Goal: Task Accomplishment & Management: Manage account settings

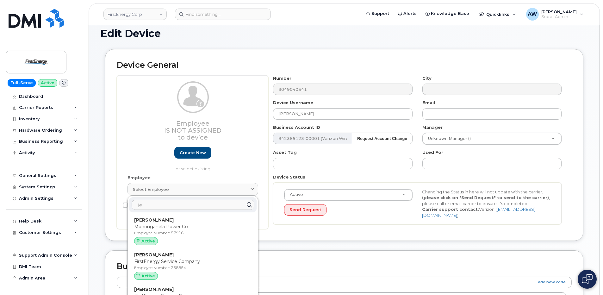
type input "j"
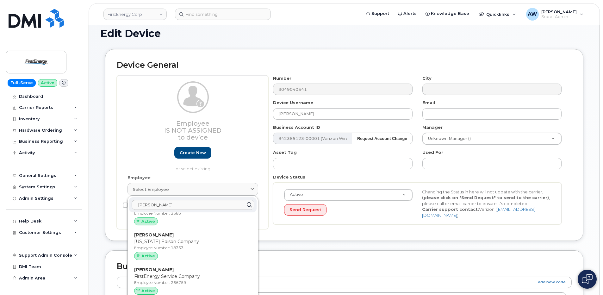
scroll to position [1802, 0]
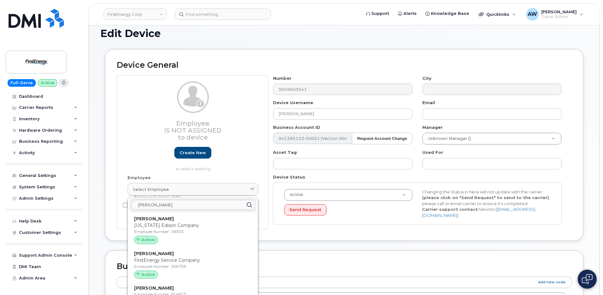
drag, startPoint x: 176, startPoint y: 207, endPoint x: 125, endPoint y: 216, distance: 51.4
click at [125, 216] on div "Employee Is not assigned to device Create new or select existing Employee Selec…" at bounding box center [192, 152] width 151 height 154
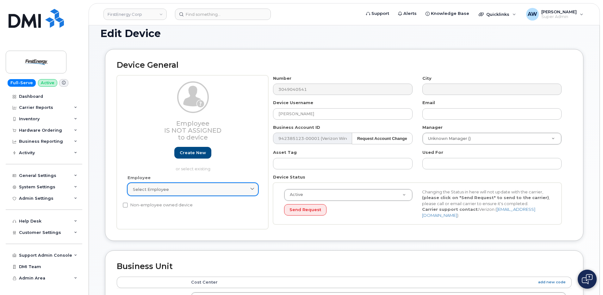
click at [149, 195] on link "Select employee" at bounding box center [192, 189] width 131 height 13
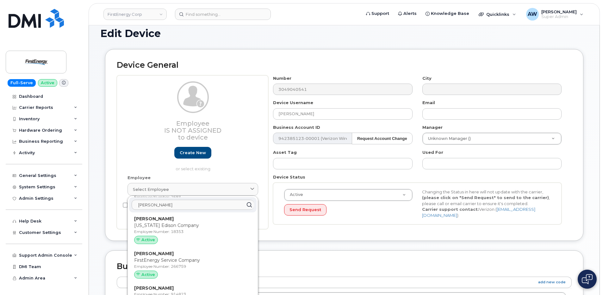
click at [162, 207] on input "martin" at bounding box center [193, 205] width 122 height 10
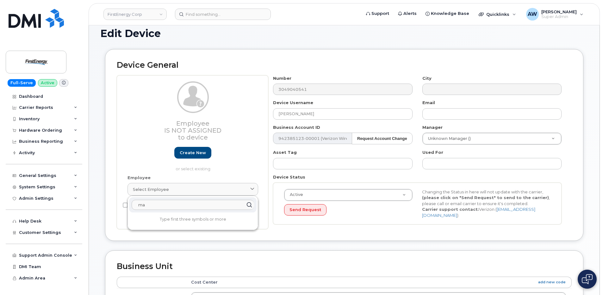
type input "m"
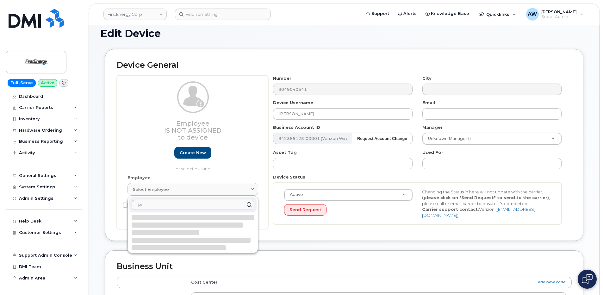
type input "j"
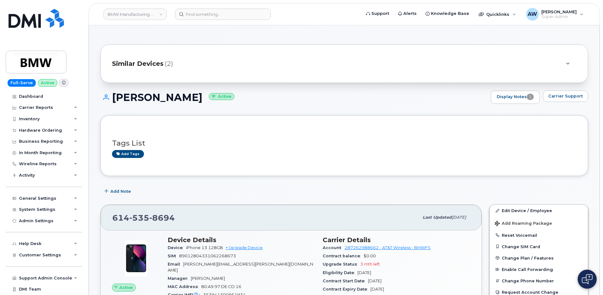
scroll to position [759, 0]
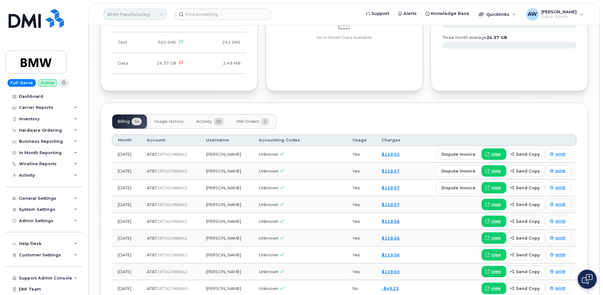
click at [113, 15] on link "BMW Manufacturing Co LLC" at bounding box center [134, 14] width 63 height 11
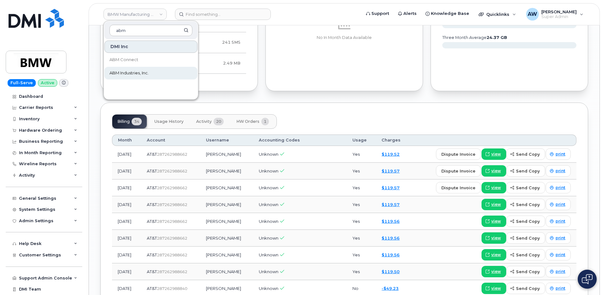
type input "abm"
click at [147, 70] on link "ABM Industries, Inc." at bounding box center [150, 73] width 93 height 13
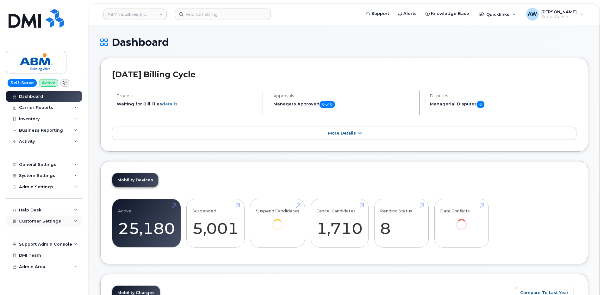
click at [66, 222] on div "Customer Settings" at bounding box center [44, 220] width 77 height 11
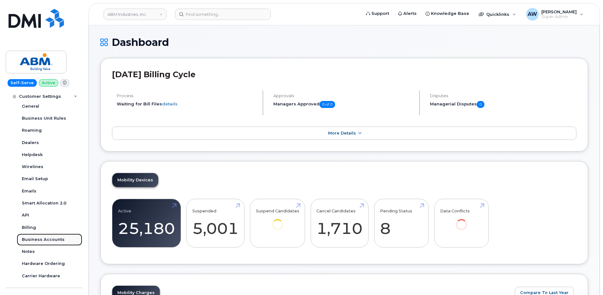
click at [60, 239] on div "Business Accounts" at bounding box center [43, 240] width 43 height 6
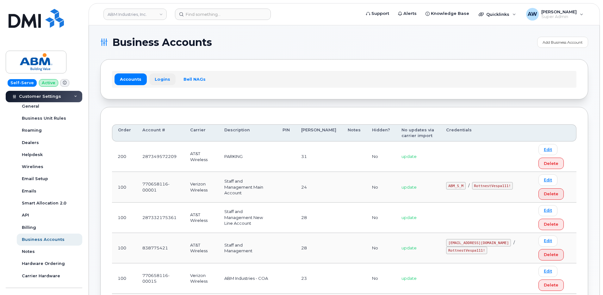
click at [153, 81] on link "Logins" at bounding box center [162, 78] width 26 height 11
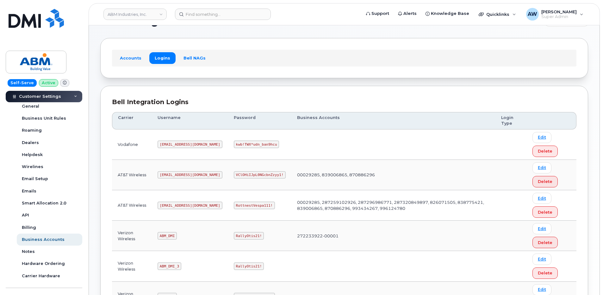
scroll to position [123, 0]
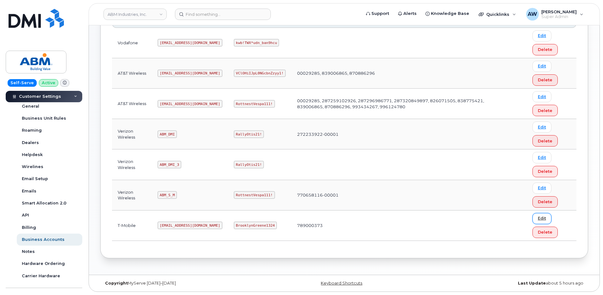
click at [543, 214] on link "Edit" at bounding box center [541, 218] width 19 height 11
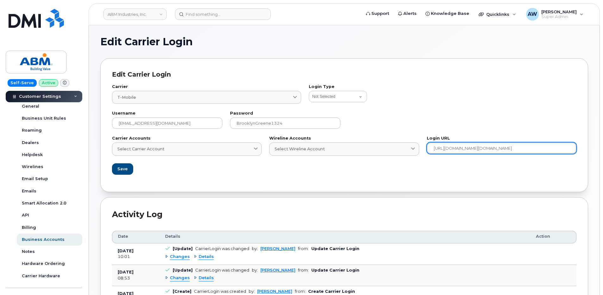
click at [529, 149] on input "https://account.t-mobile.com/signin/v2/?client_id=TFBBilling&scope=TMO_ID_profi…" at bounding box center [502, 147] width 150 height 11
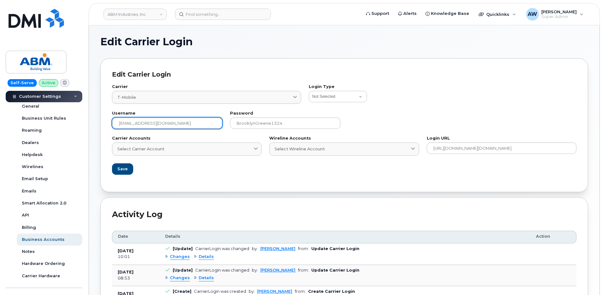
click at [157, 125] on input "abm@dminc.com" at bounding box center [167, 122] width 110 height 11
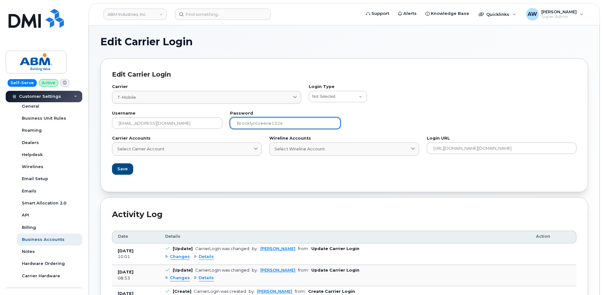
click at [295, 121] on input "BrooklynGreene1324" at bounding box center [285, 122] width 110 height 11
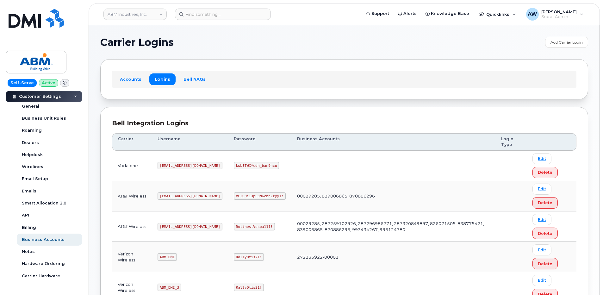
scroll to position [123, 0]
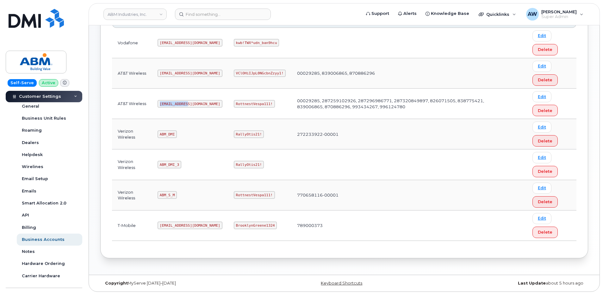
drag, startPoint x: 160, startPoint y: 102, endPoint x: 188, endPoint y: 101, distance: 27.5
click at [188, 101] on code "abm@dminc.com" at bounding box center [189, 104] width 65 height 8
copy code "abm@dminc.com"
drag, startPoint x: 212, startPoint y: 104, endPoint x: 250, endPoint y: 108, distance: 37.5
click at [250, 108] on td "RottnestVespa111!" at bounding box center [259, 104] width 63 height 30
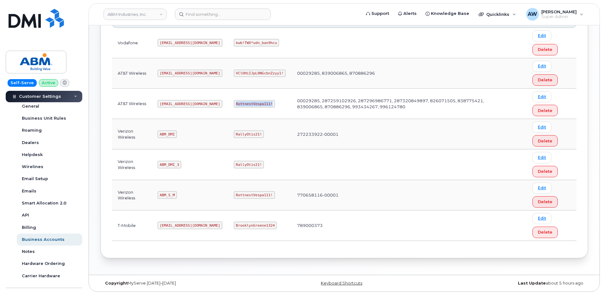
copy code "RottnestVespa111!"
drag, startPoint x: 161, startPoint y: 194, endPoint x: 175, endPoint y: 196, distance: 14.4
click at [175, 196] on code "ABM_S_M" at bounding box center [166, 195] width 19 height 8
copy code "ABM_S_M"
drag, startPoint x: 214, startPoint y: 194, endPoint x: 252, endPoint y: 197, distance: 37.7
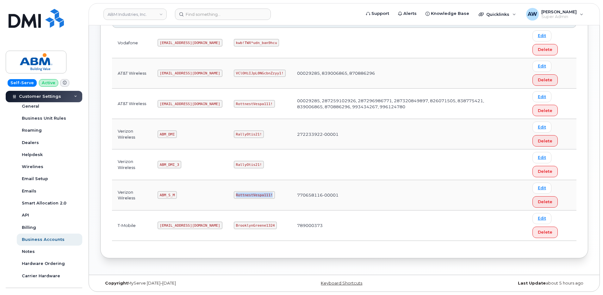
click at [252, 197] on td "RottnestVespa111!" at bounding box center [259, 195] width 63 height 30
copy code "RottnestVespa111!"
drag, startPoint x: 160, startPoint y: 134, endPoint x: 174, endPoint y: 134, distance: 13.3
click at [174, 134] on code "ABM_DMI" at bounding box center [166, 134] width 19 height 8
copy code "ABM_DMI"
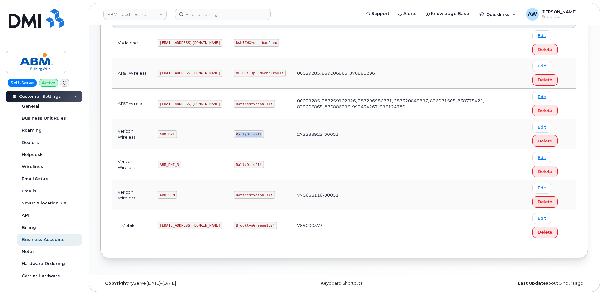
drag, startPoint x: 213, startPoint y: 134, endPoint x: 239, endPoint y: 135, distance: 25.9
click at [239, 135] on code "RallyOtis21!" at bounding box center [249, 134] width 30 height 8
copy code "RallyOtis21!"
click at [134, 17] on link "ABM Industries, Inc." at bounding box center [134, 14] width 63 height 11
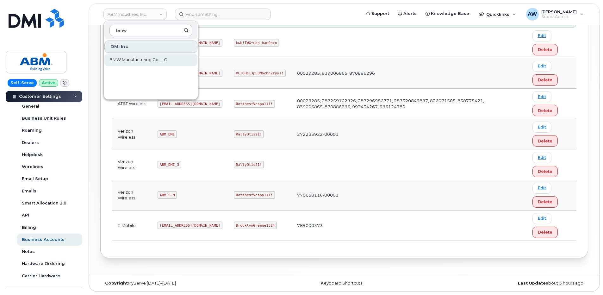
type input "bmw"
click at [157, 54] on link "BMW Manufacturing Co LLC" at bounding box center [150, 59] width 93 height 13
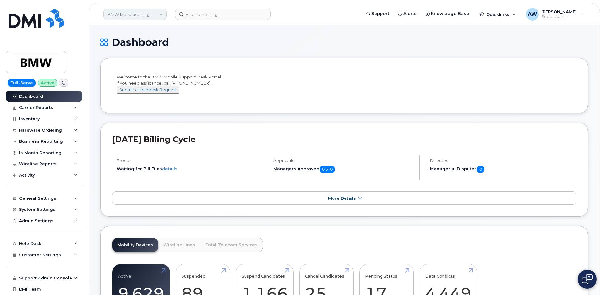
click at [132, 14] on link "BMW Manufacturing Co LLC" at bounding box center [134, 14] width 63 height 11
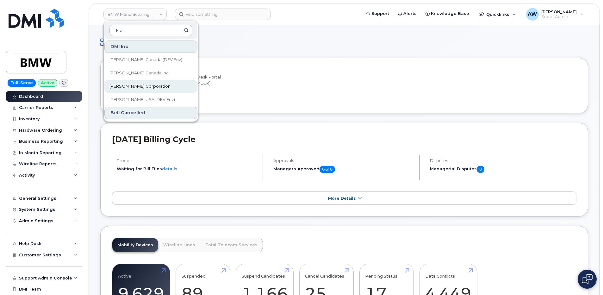
type input "kie"
click at [147, 81] on link "[PERSON_NAME] Corporation" at bounding box center [150, 86] width 93 height 13
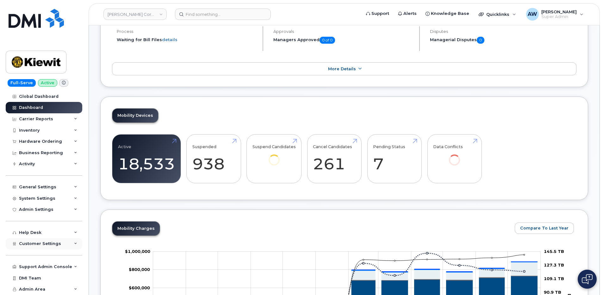
scroll to position [158, 0]
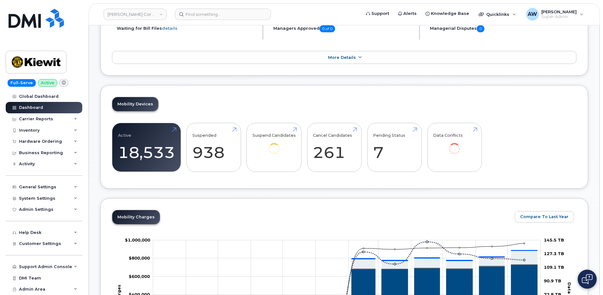
click at [41, 252] on div "Support Admin Console Add New Customer Customer Prospects Emails Sms Messages D…" at bounding box center [45, 260] width 78 height 23
click at [41, 247] on div "Customer Settings" at bounding box center [44, 243] width 77 height 11
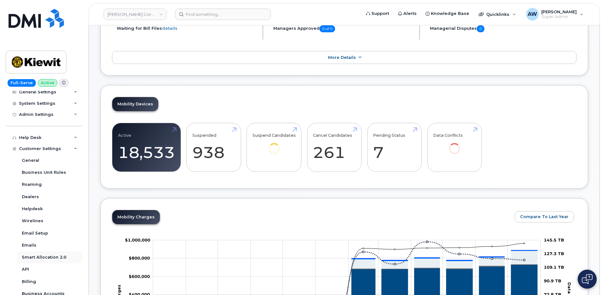
scroll to position [126, 0]
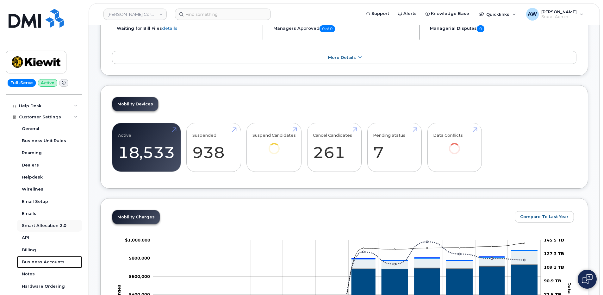
click at [45, 259] on div "Business Accounts" at bounding box center [43, 262] width 43 height 6
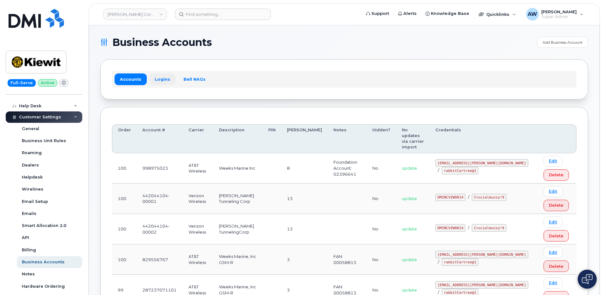
click at [157, 78] on link "Logins" at bounding box center [162, 78] width 26 height 11
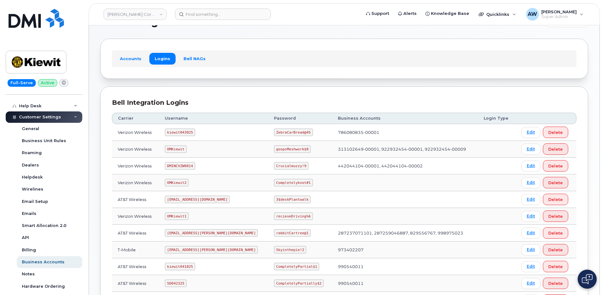
scroll to position [32, 0]
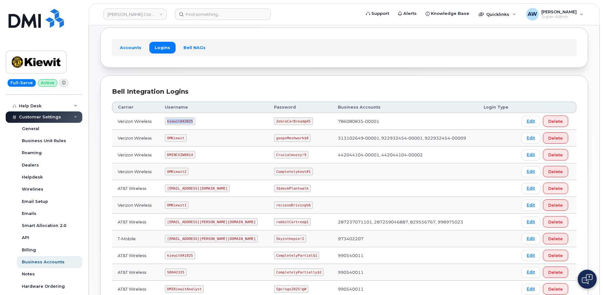
drag, startPoint x: 170, startPoint y: 122, endPoint x: 196, endPoint y: 122, distance: 25.9
click at [195, 122] on code "kiewit043025" at bounding box center [180, 121] width 30 height 8
copy code "kiewit043025"
drag, startPoint x: 256, startPoint y: 122, endPoint x: 287, endPoint y: 123, distance: 30.7
click at [287, 123] on code "ZebraCarBread@45" at bounding box center [293, 121] width 39 height 8
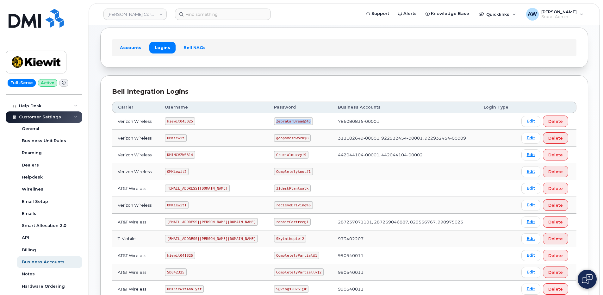
copy code "ZebraCarBread@45"
